Goal: Check status: Check status

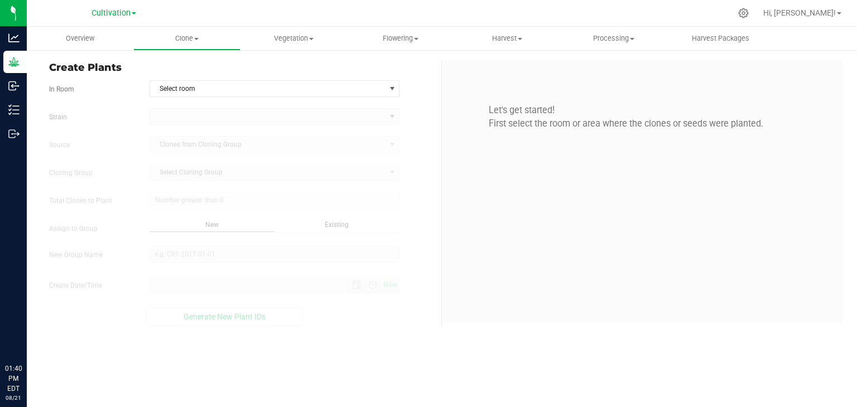
type input "[DATE] 1:40 PM"
click at [109, 16] on span "Cultivation" at bounding box center [110, 13] width 39 height 10
click at [79, 71] on link "FLO Extracts" at bounding box center [113, 68] width 163 height 15
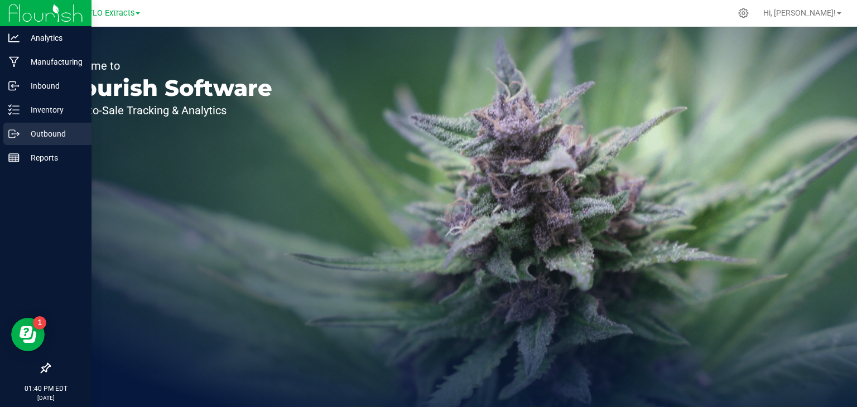
click at [16, 129] on icon at bounding box center [13, 133] width 11 height 11
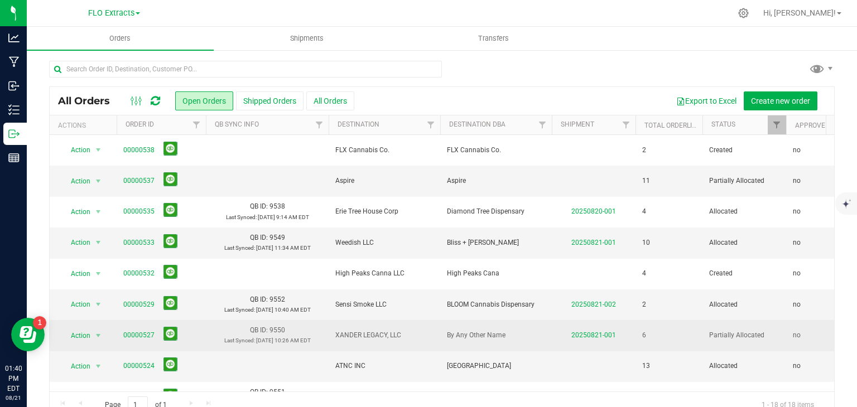
scroll to position [306, 0]
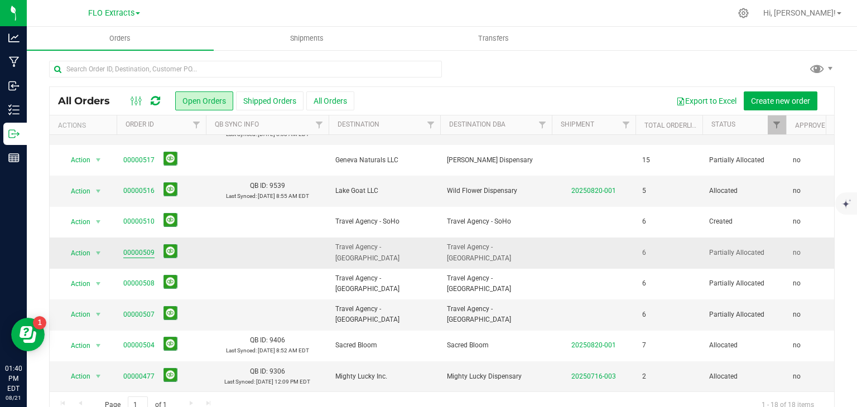
click at [132, 248] on link "00000509" at bounding box center [138, 253] width 31 height 11
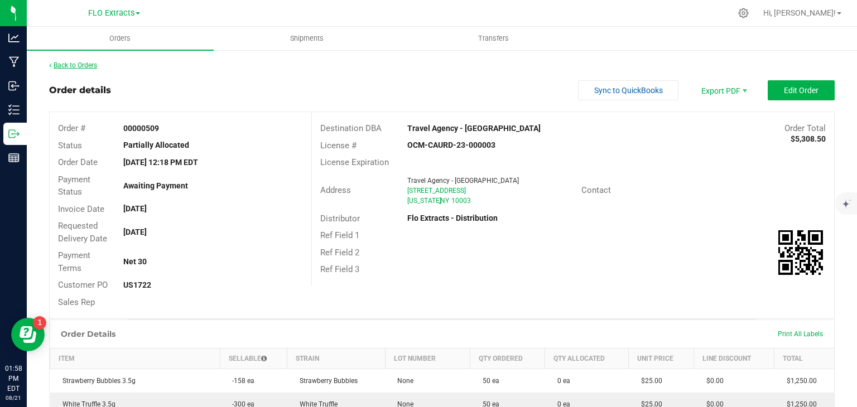
click at [62, 62] on link "Back to Orders" at bounding box center [73, 65] width 48 height 8
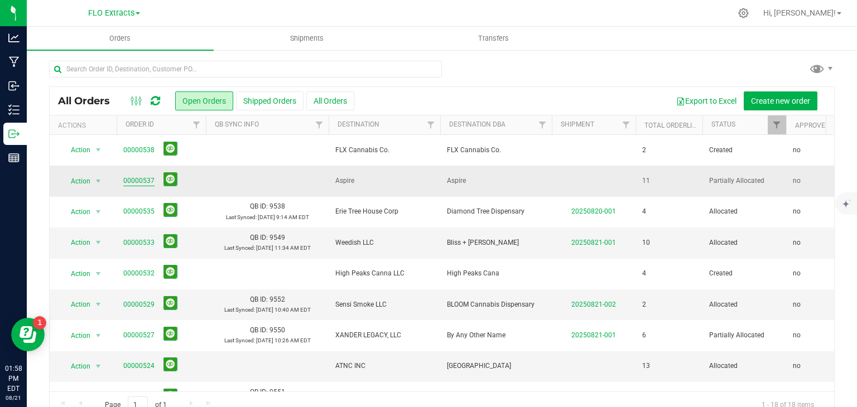
click at [138, 183] on link "00000537" at bounding box center [138, 181] width 31 height 11
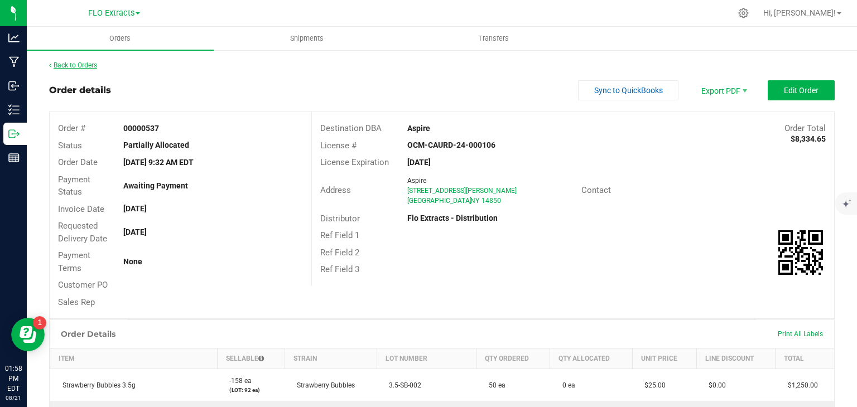
click at [77, 65] on link "Back to Orders" at bounding box center [73, 65] width 48 height 8
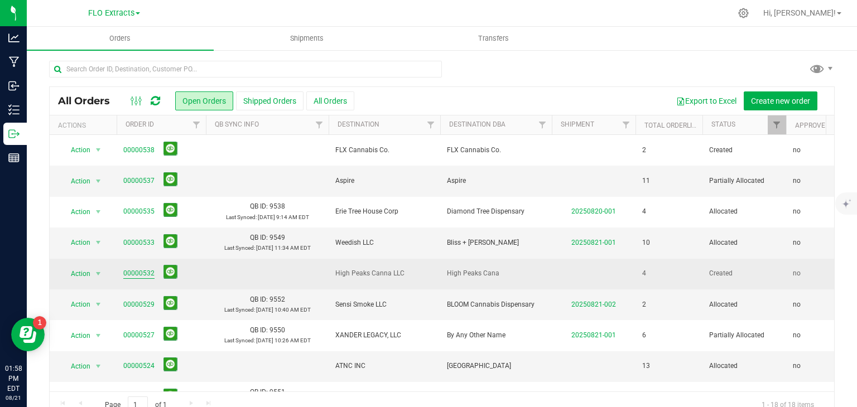
click at [132, 273] on link "00000532" at bounding box center [138, 273] width 31 height 11
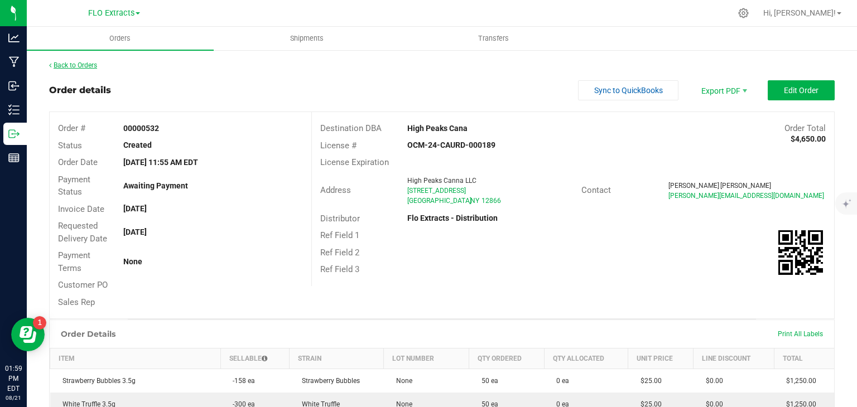
click at [69, 65] on link "Back to Orders" at bounding box center [73, 65] width 48 height 8
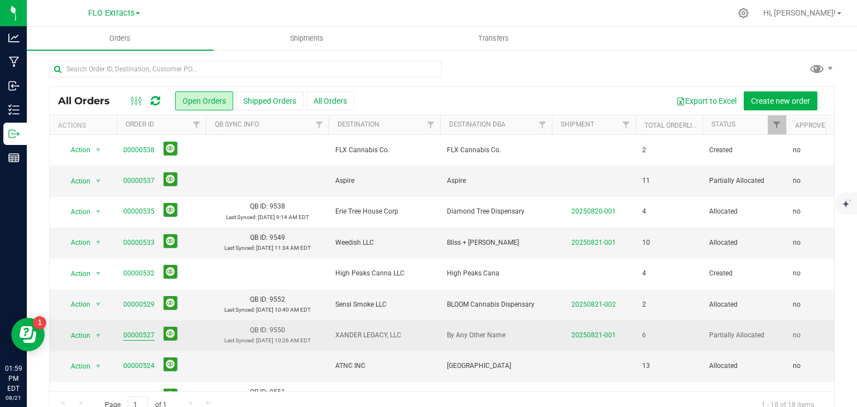
click at [145, 339] on link "00000527" at bounding box center [138, 335] width 31 height 11
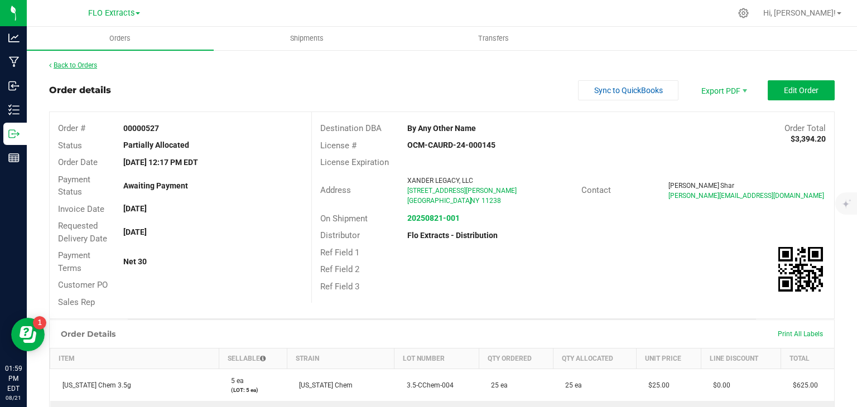
click at [73, 61] on link "Back to Orders" at bounding box center [73, 65] width 48 height 8
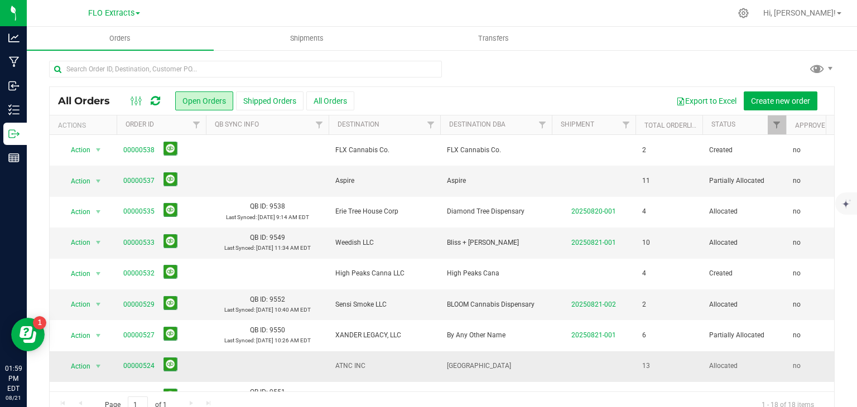
scroll to position [167, 0]
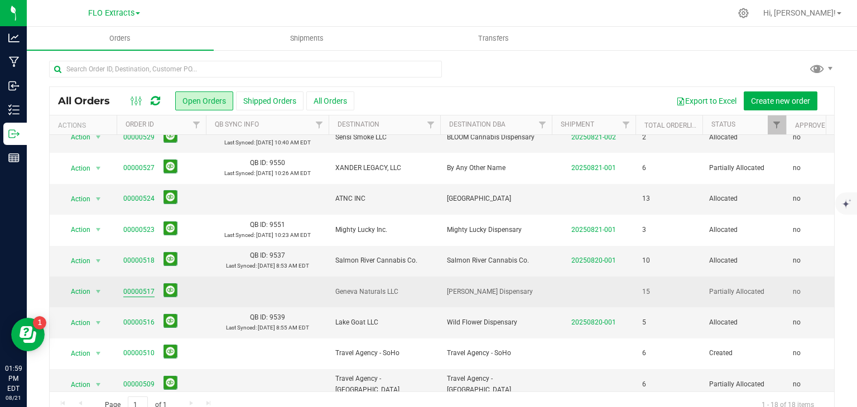
click at [146, 292] on link "00000517" at bounding box center [138, 292] width 31 height 11
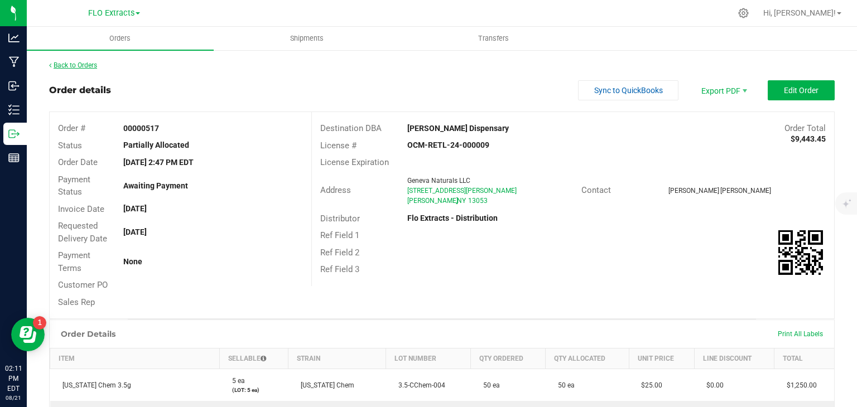
click at [88, 65] on link "Back to Orders" at bounding box center [73, 65] width 48 height 8
